Goal: Task Accomplishment & Management: Complete application form

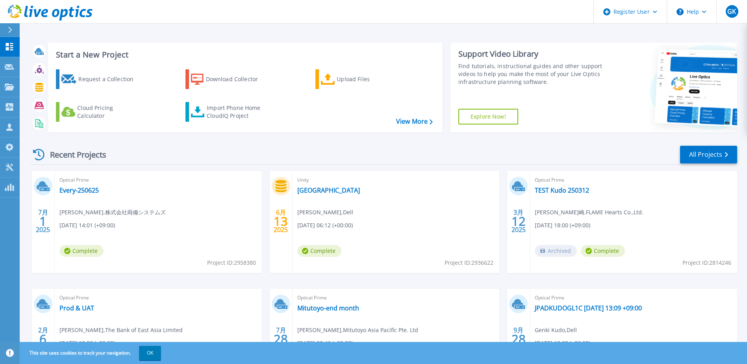
click at [10, 31] on icon at bounding box center [10, 30] width 4 height 6
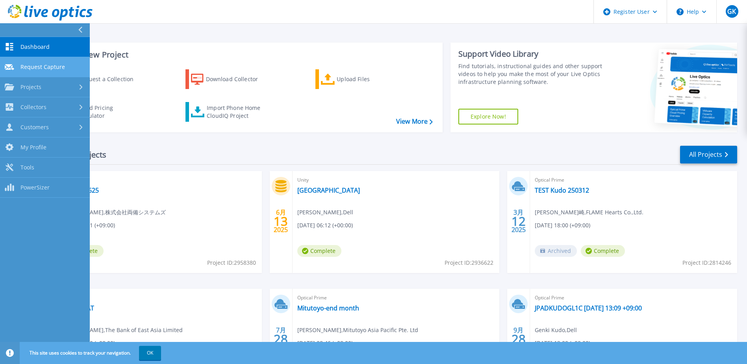
click at [57, 68] on span "Request Capture" at bounding box center [42, 66] width 45 height 7
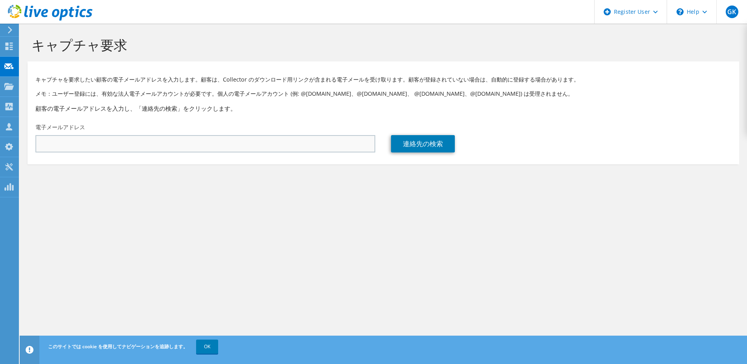
click at [206, 150] on div "電子メールアドレス" at bounding box center [206, 137] width 356 height 37
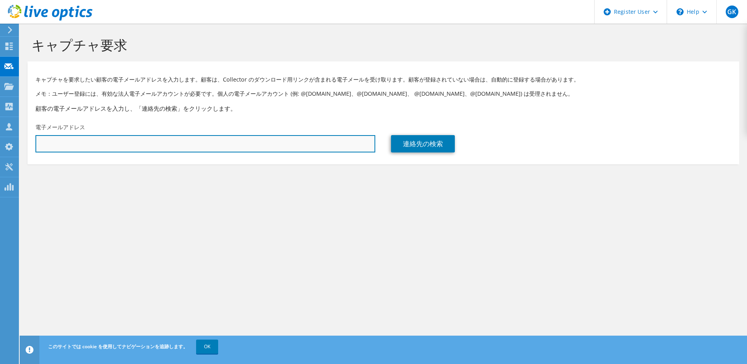
click at [202, 145] on input "text" at bounding box center [205, 143] width 340 height 17
paste input "t.kuwabara@jast.co.jp"
type input "t.kuwabara@jast.co.jp"
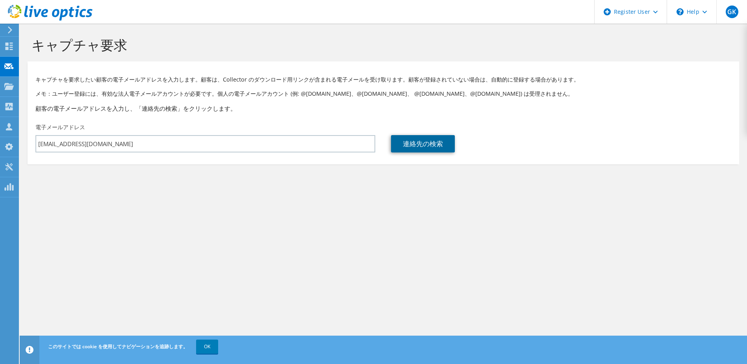
click at [416, 136] on link "連絡先の検索" at bounding box center [423, 143] width 64 height 17
type input "JAPAN SYSTEM TECHNIQUES CO., LTD."
type input "知之"
type input "桑原"
type input "日本"
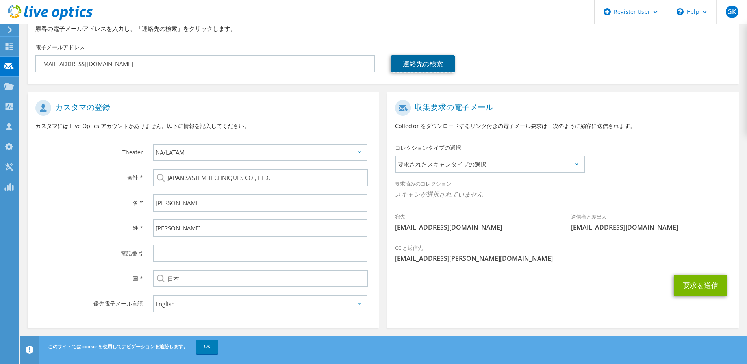
scroll to position [84, 0]
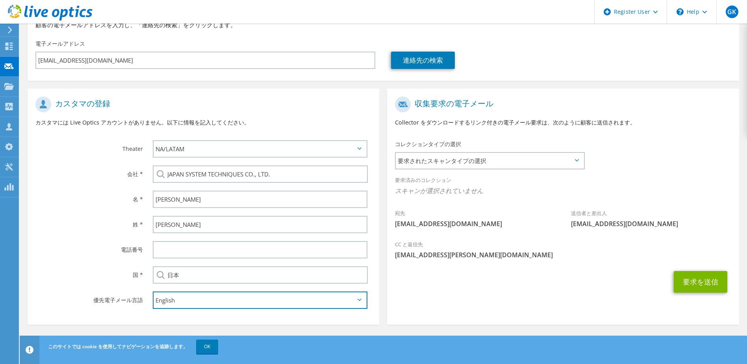
click at [347, 305] on select "English Deutsch Español Français Italiano Polski Português Русский 中文 日本語 한국어" at bounding box center [260, 300] width 215 height 17
select select "ja-JP"
click at [153, 292] on select "English Deutsch Español Français Italiano Polski Português Русский 中文 日本語 한국어" at bounding box center [260, 300] width 215 height 17
click at [472, 317] on section "収集要求の電子メール Collector をダウンロードするリンク付きの電子メール要求は、次のように顧客に送信されます。 コレクションタイプの選択 要求された…" at bounding box center [563, 207] width 352 height 236
click at [522, 160] on span "要求されたスキャンタイプの選択" at bounding box center [490, 161] width 188 height 16
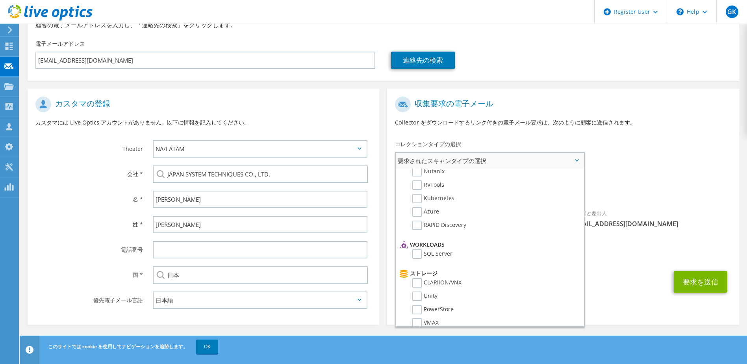
scroll to position [66, 0]
click at [415, 272] on label "Unity" at bounding box center [424, 270] width 25 height 9
click at [0, 0] on input "Unity" at bounding box center [0, 0] width 0 height 0
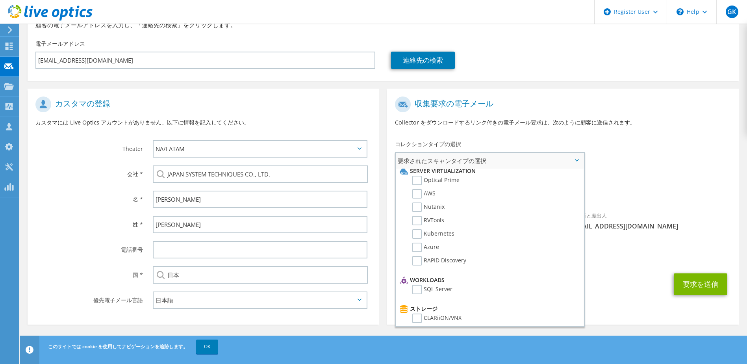
scroll to position [0, 0]
click at [418, 184] on label "Optical Prime" at bounding box center [435, 184] width 47 height 9
click at [0, 0] on input "Optical Prime" at bounding box center [0, 0] width 0 height 0
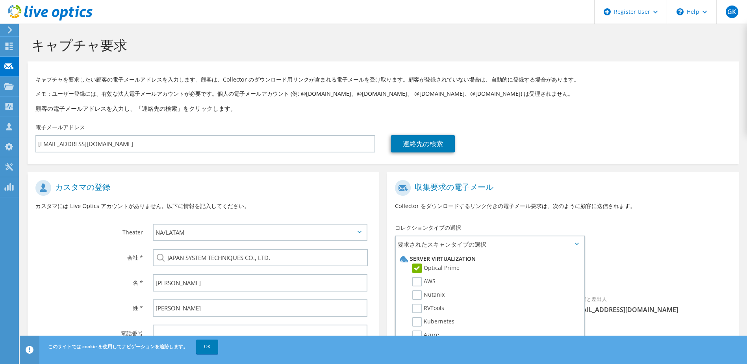
click at [6, 28] on div at bounding box center [8, 29] width 9 height 7
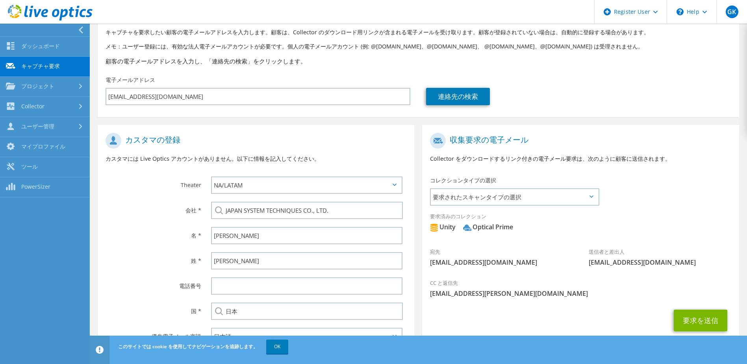
scroll to position [84, 0]
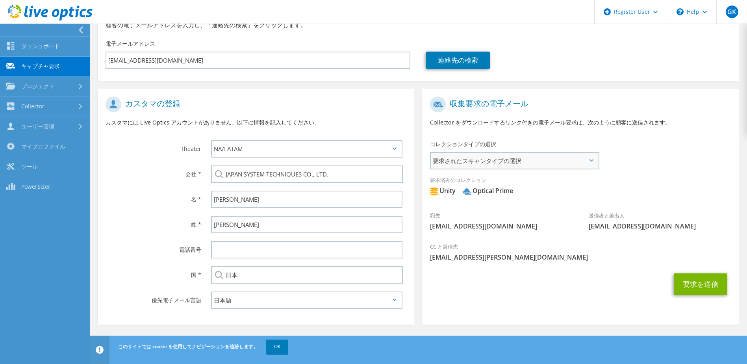
click at [578, 165] on span "要求されたスキャンタイプの選択" at bounding box center [514, 161] width 167 height 16
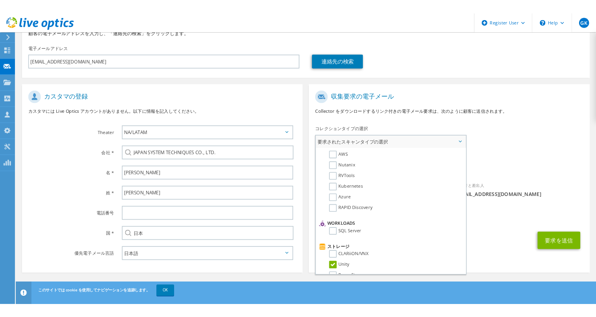
scroll to position [0, 0]
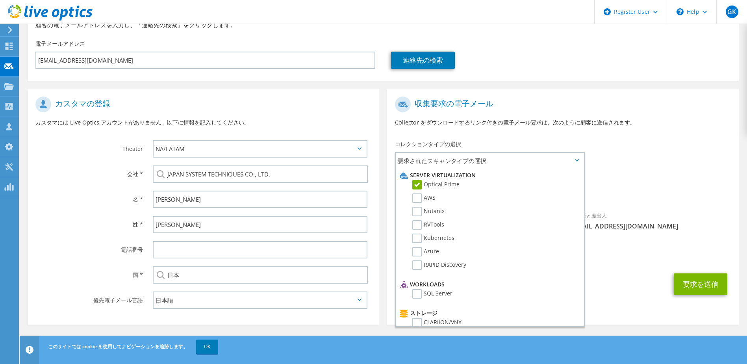
click at [705, 142] on div "宛先 t.kuwabara@jast.co.jp 送信者と差出人 liveoptics@liveoptics.com" at bounding box center [563, 166] width 352 height 146
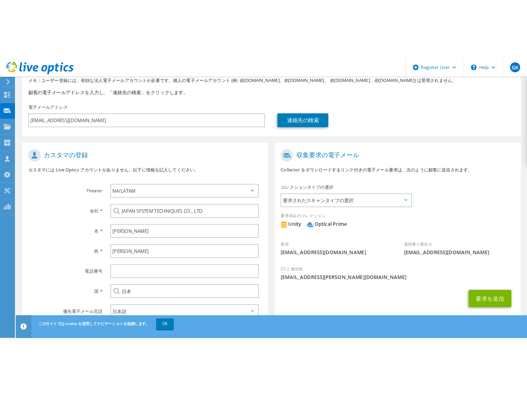
scroll to position [53, 0]
